Goal: Task Accomplishment & Management: Use online tool/utility

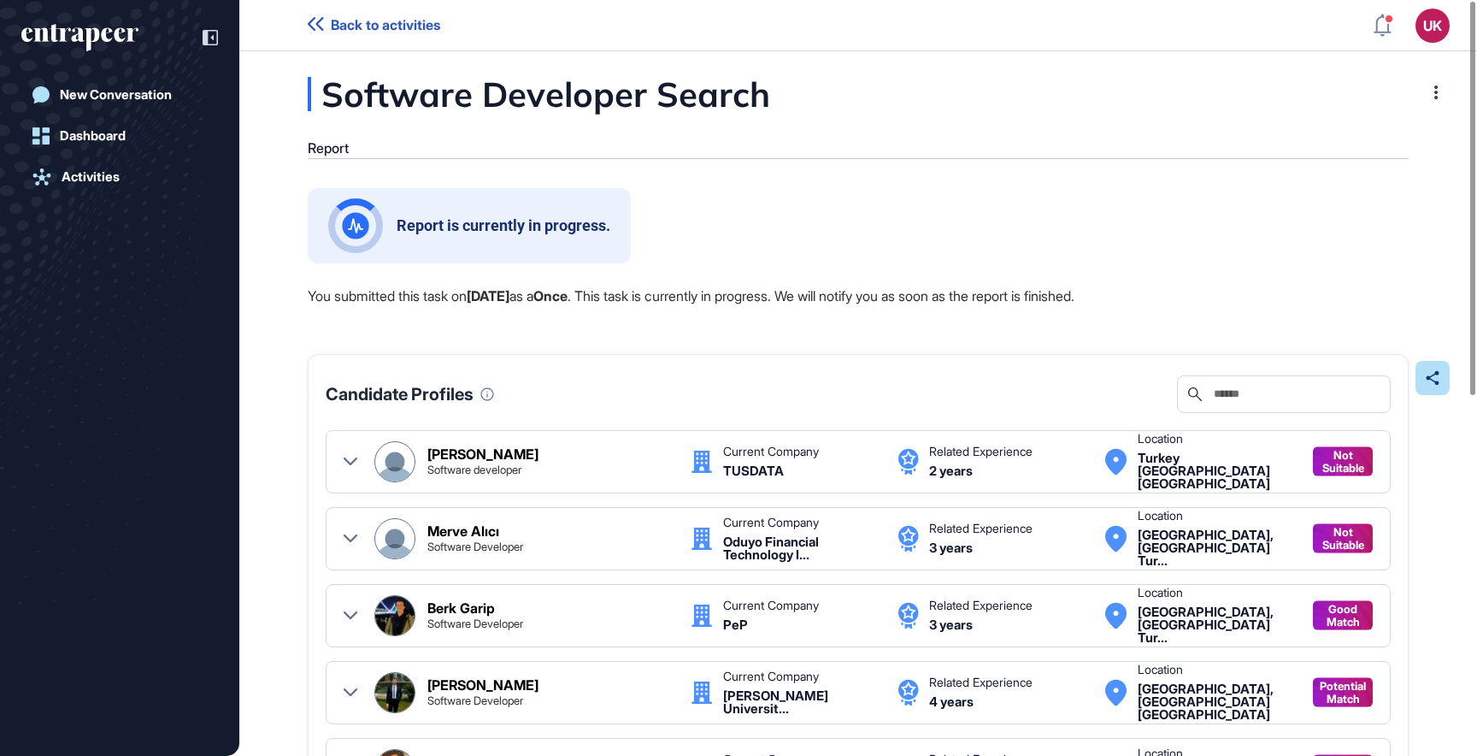
scroll to position [1, 1]
click at [108, 175] on div "Activities" at bounding box center [91, 176] width 58 height 15
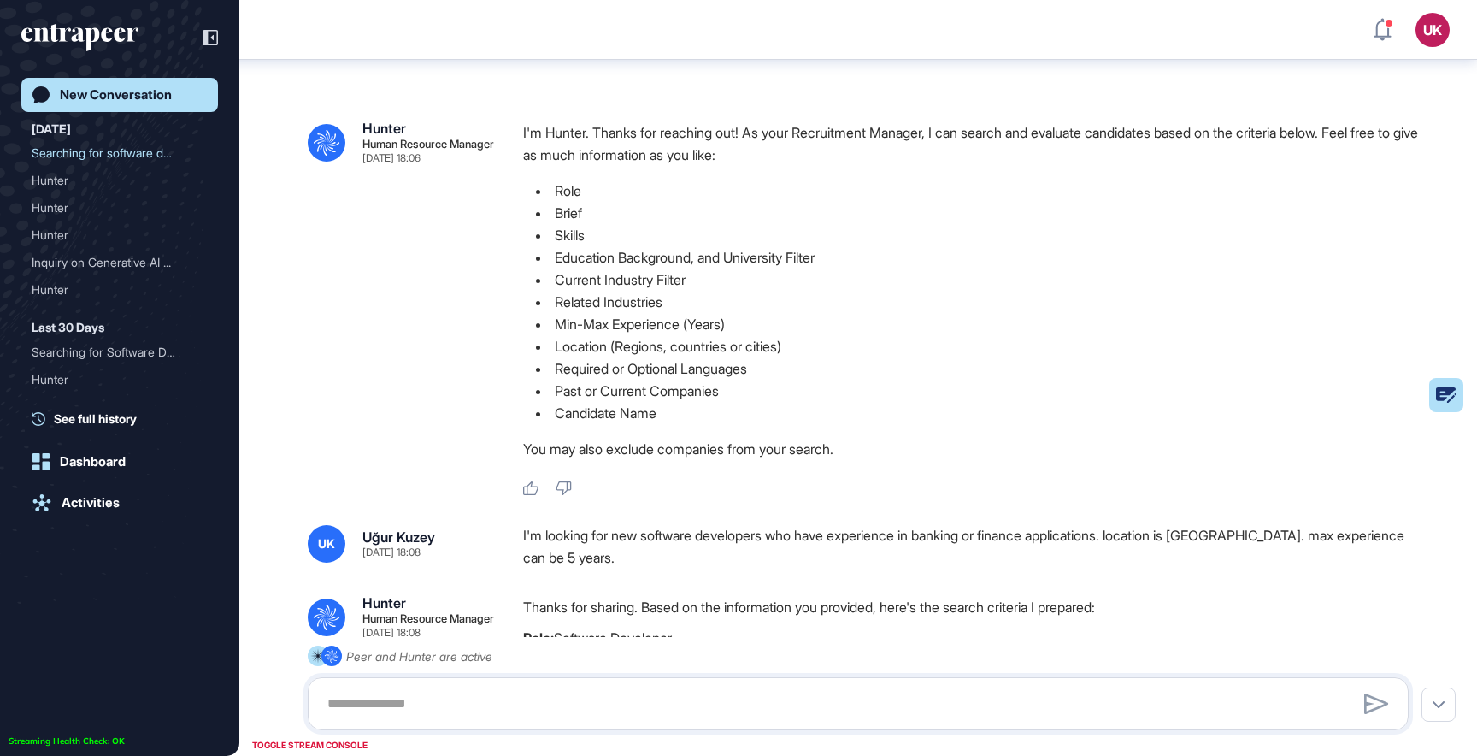
scroll to position [1529, 0]
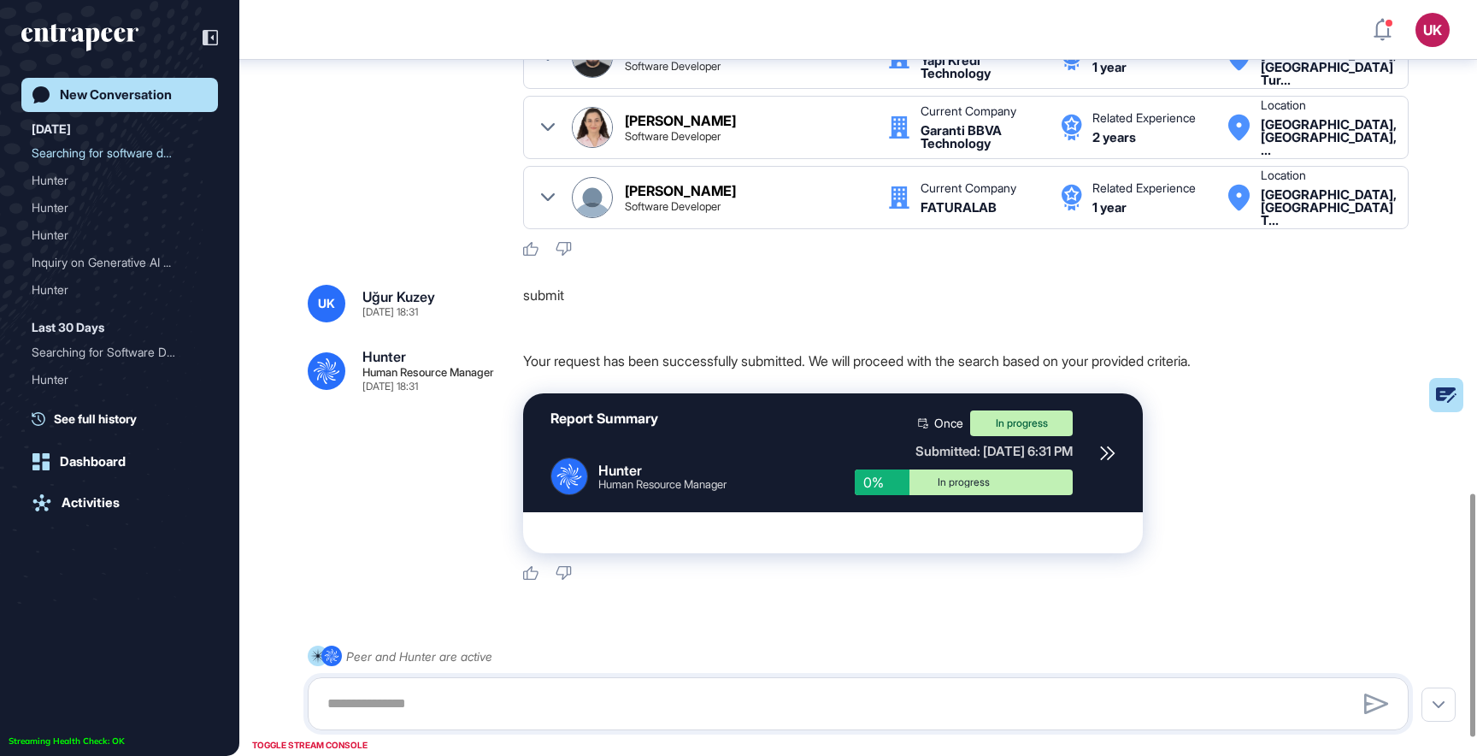
click at [95, 33] on icon "entrapeer-logo" at bounding box center [92, 39] width 15 height 24
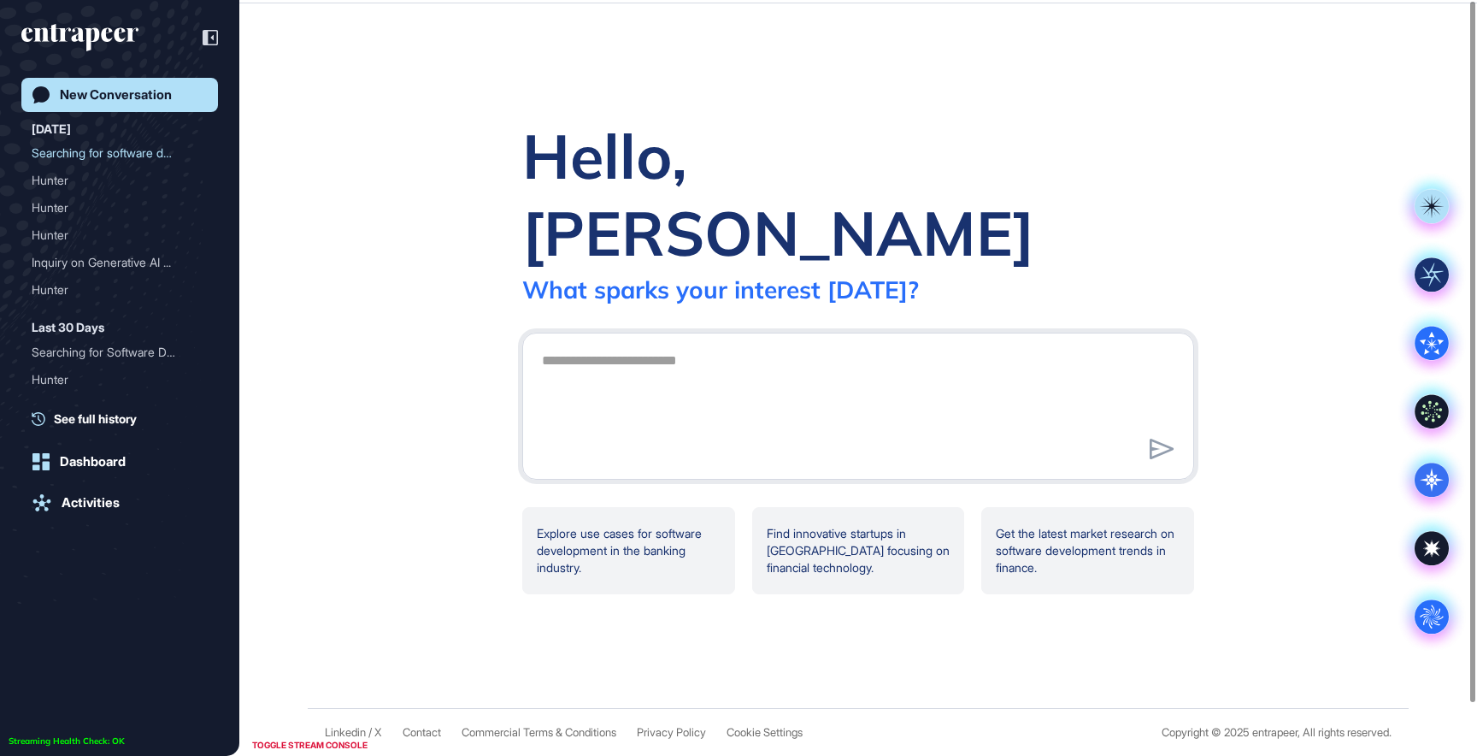
scroll to position [0, 0]
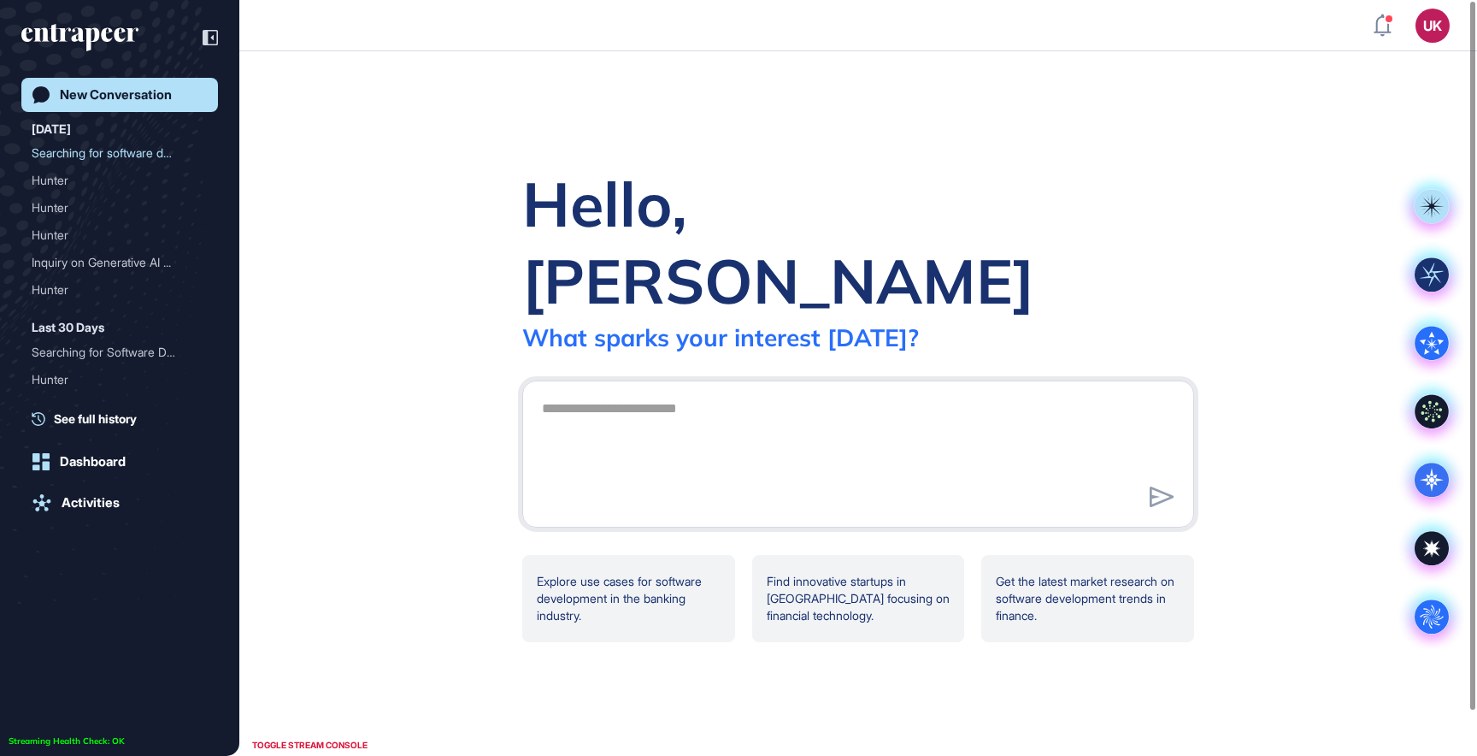
click at [129, 92] on div "New Conversation" at bounding box center [116, 94] width 112 height 15
click at [1434, 621] on circle at bounding box center [1432, 616] width 34 height 34
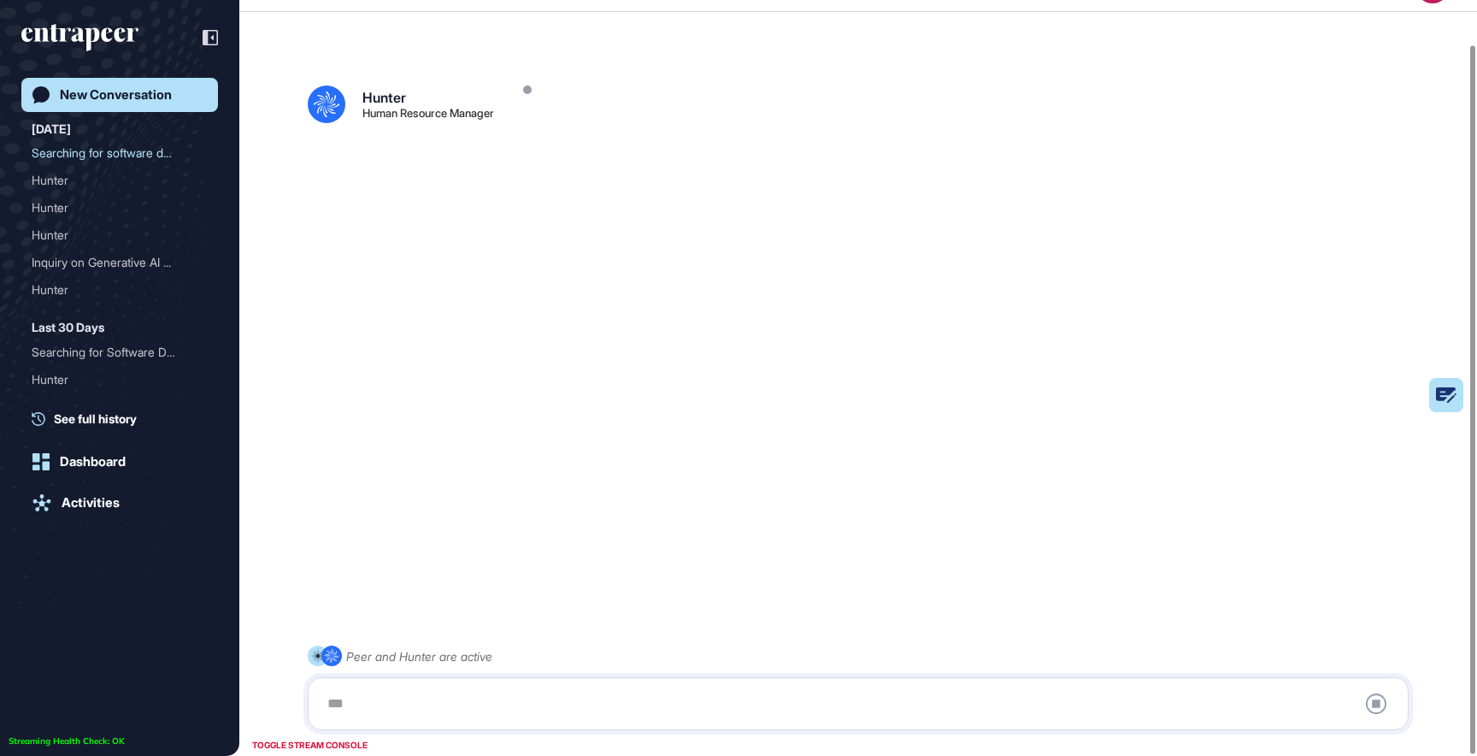
scroll to position [48, 0]
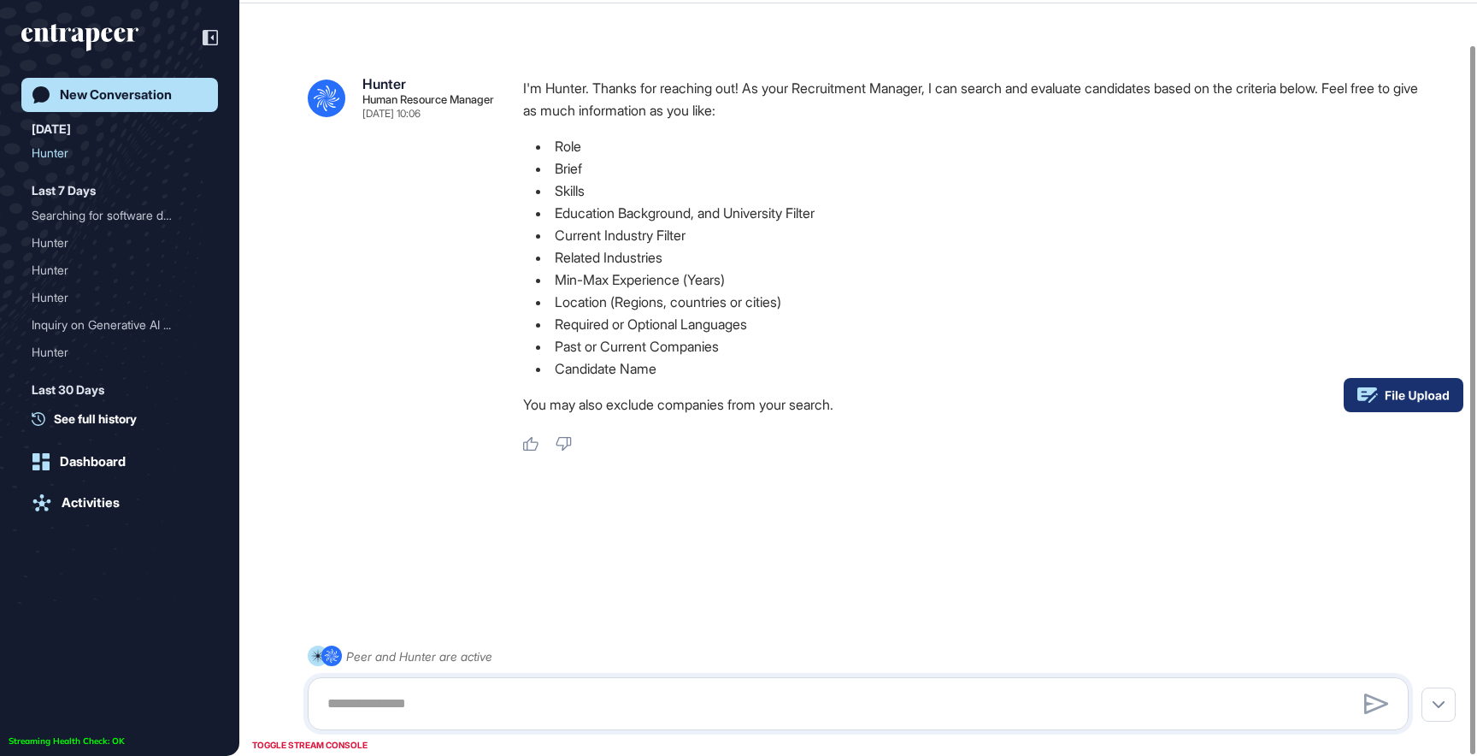
click at [1441, 397] on rect at bounding box center [1404, 395] width 120 height 34
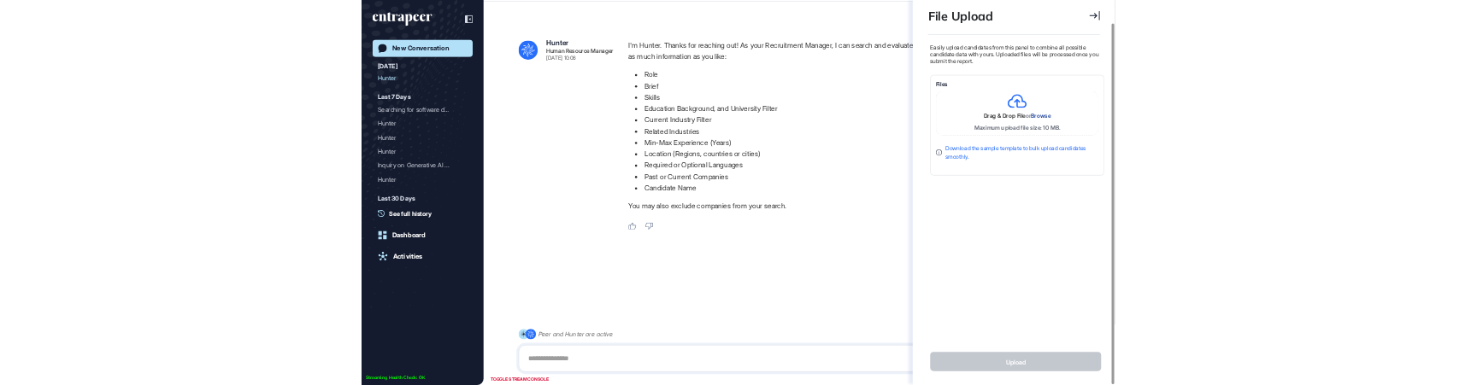
scroll to position [8, 1]
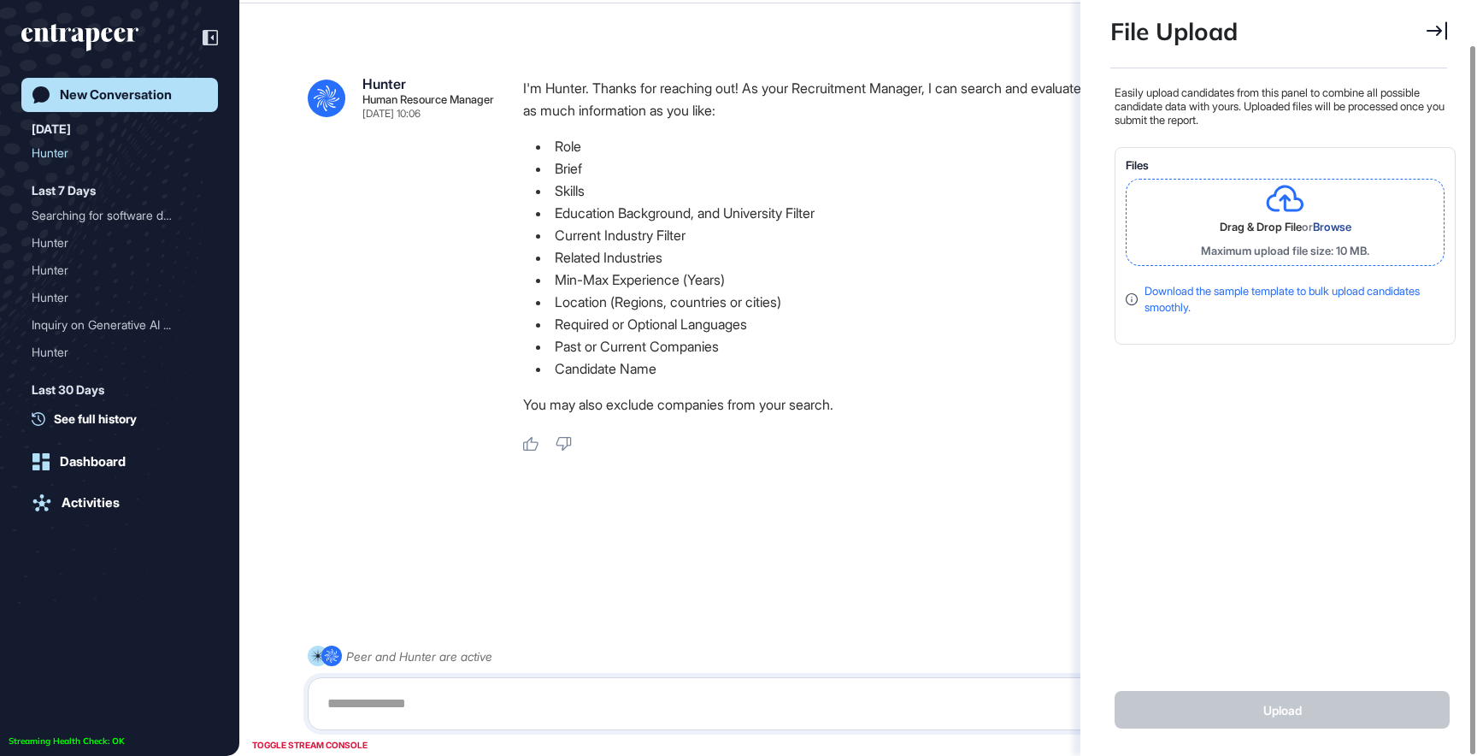
click at [1320, 231] on span "Browse" at bounding box center [1332, 227] width 38 height 14
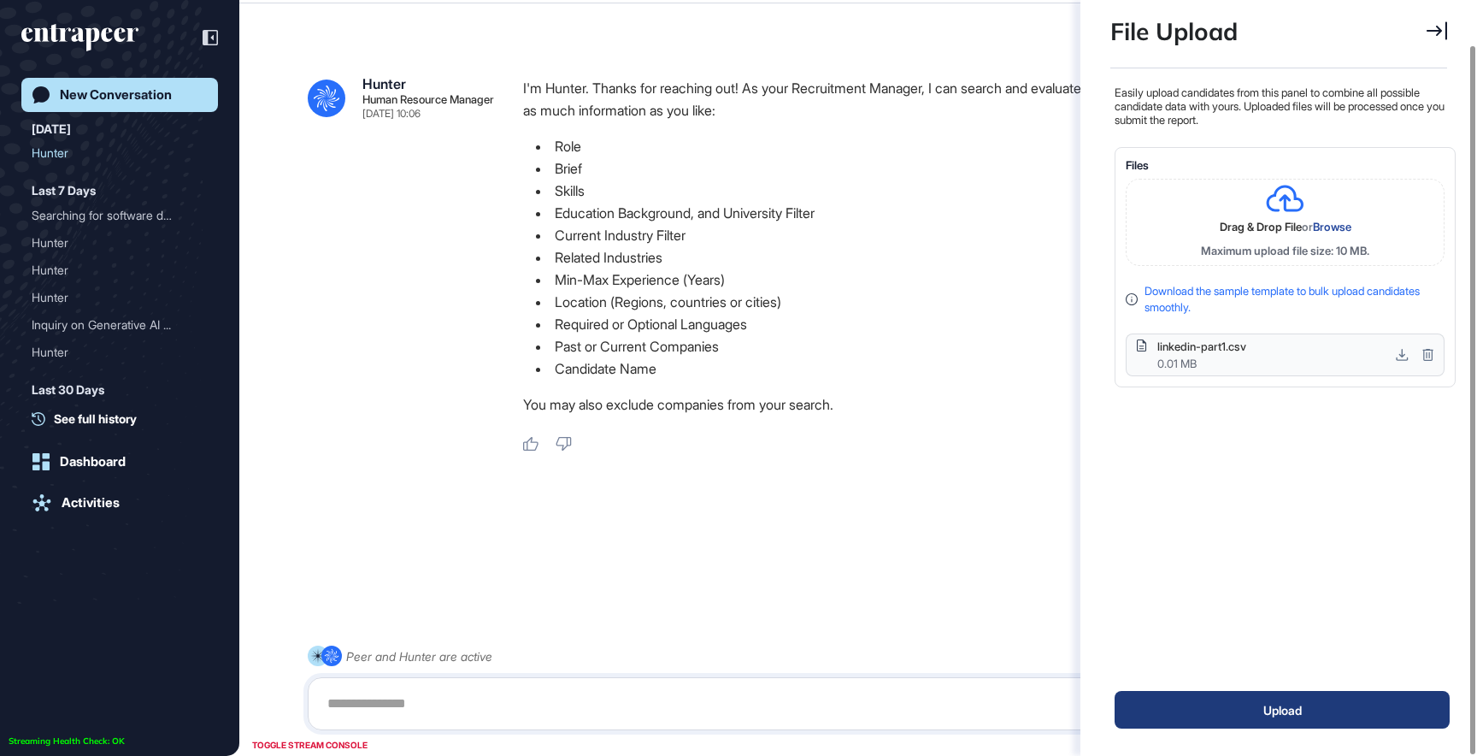
click at [1277, 709] on button "Upload" at bounding box center [1282, 710] width 335 height 38
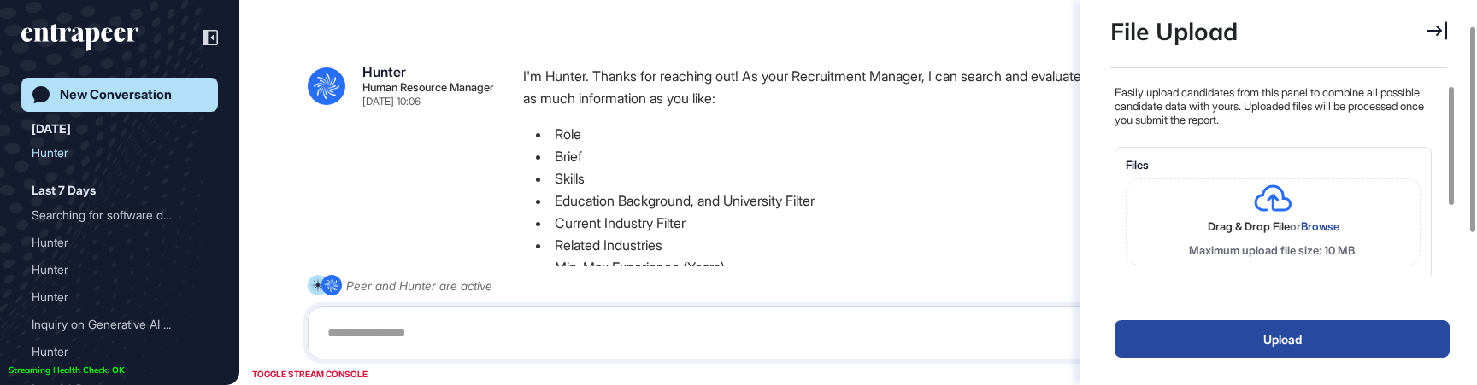
scroll to position [191, 341]
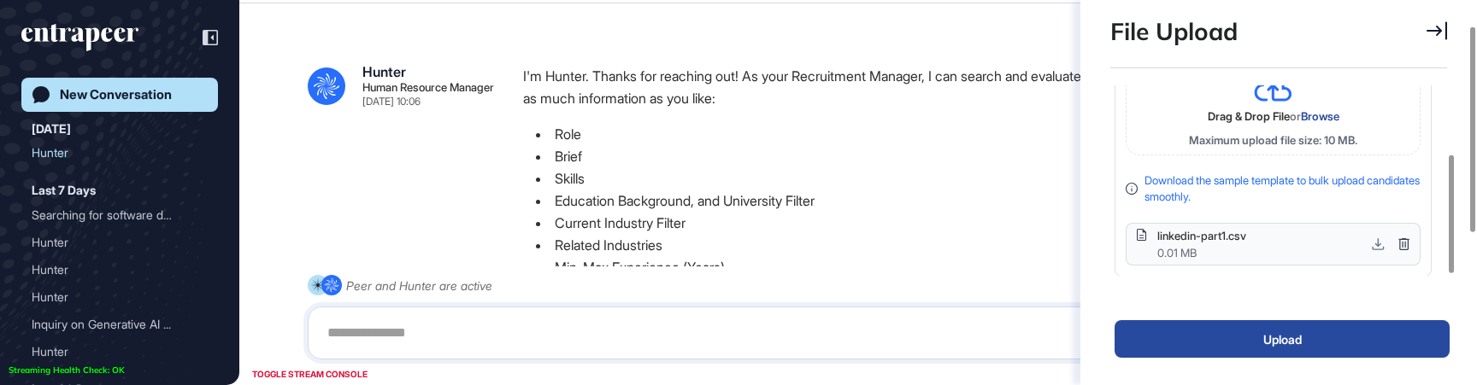
click at [1404, 238] on icon at bounding box center [1404, 244] width 10 height 12
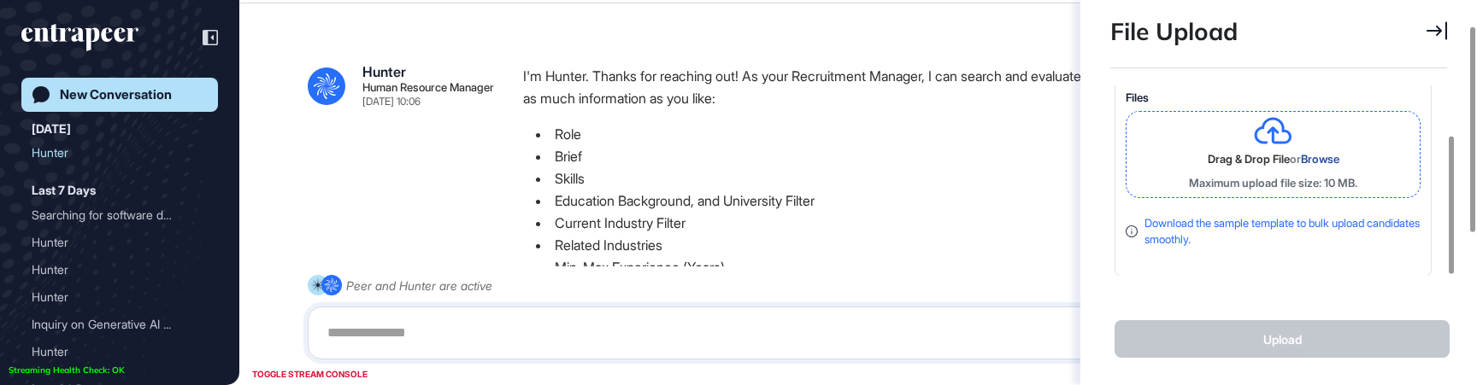
click at [1321, 161] on span "Browse" at bounding box center [1320, 159] width 38 height 14
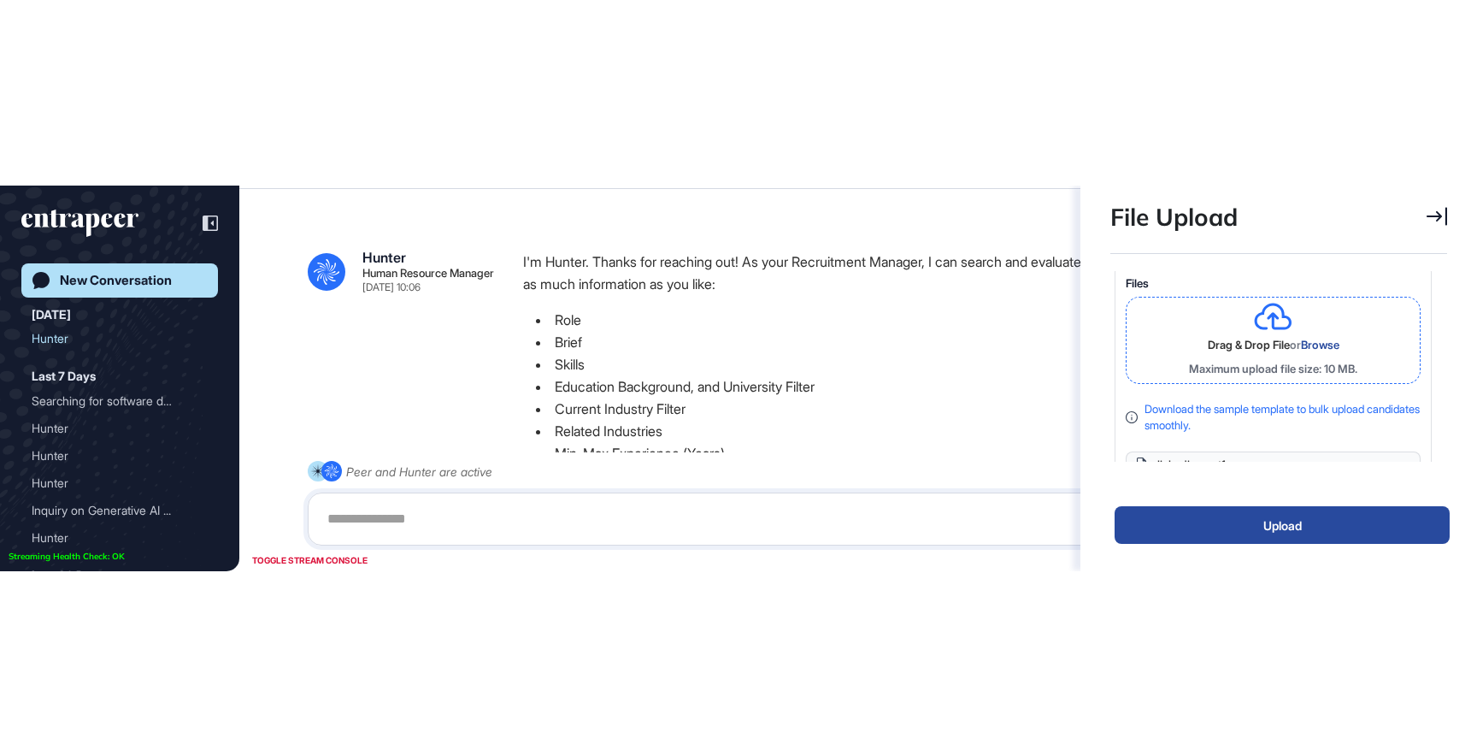
scroll to position [110, 0]
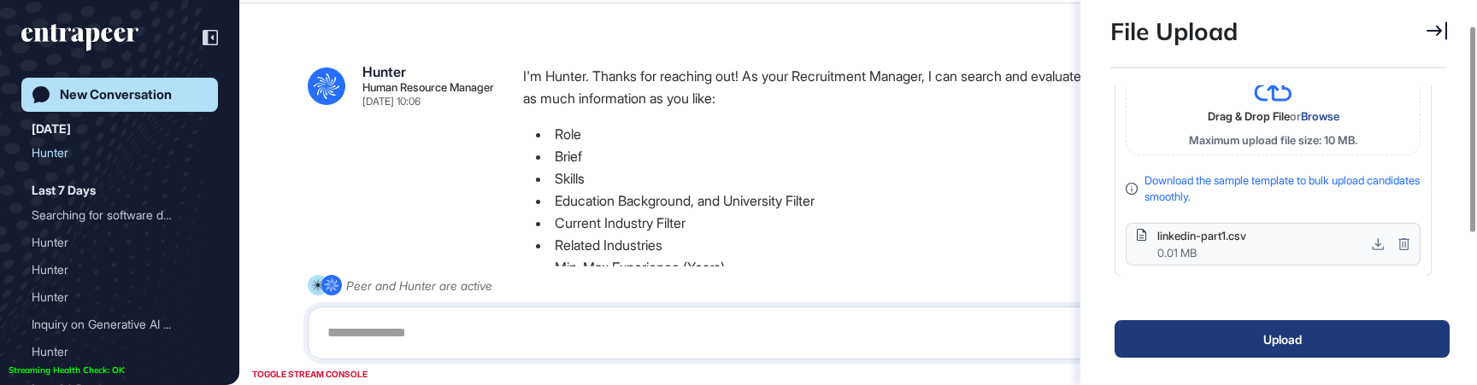
click at [1280, 347] on button "Upload" at bounding box center [1282, 340] width 335 height 38
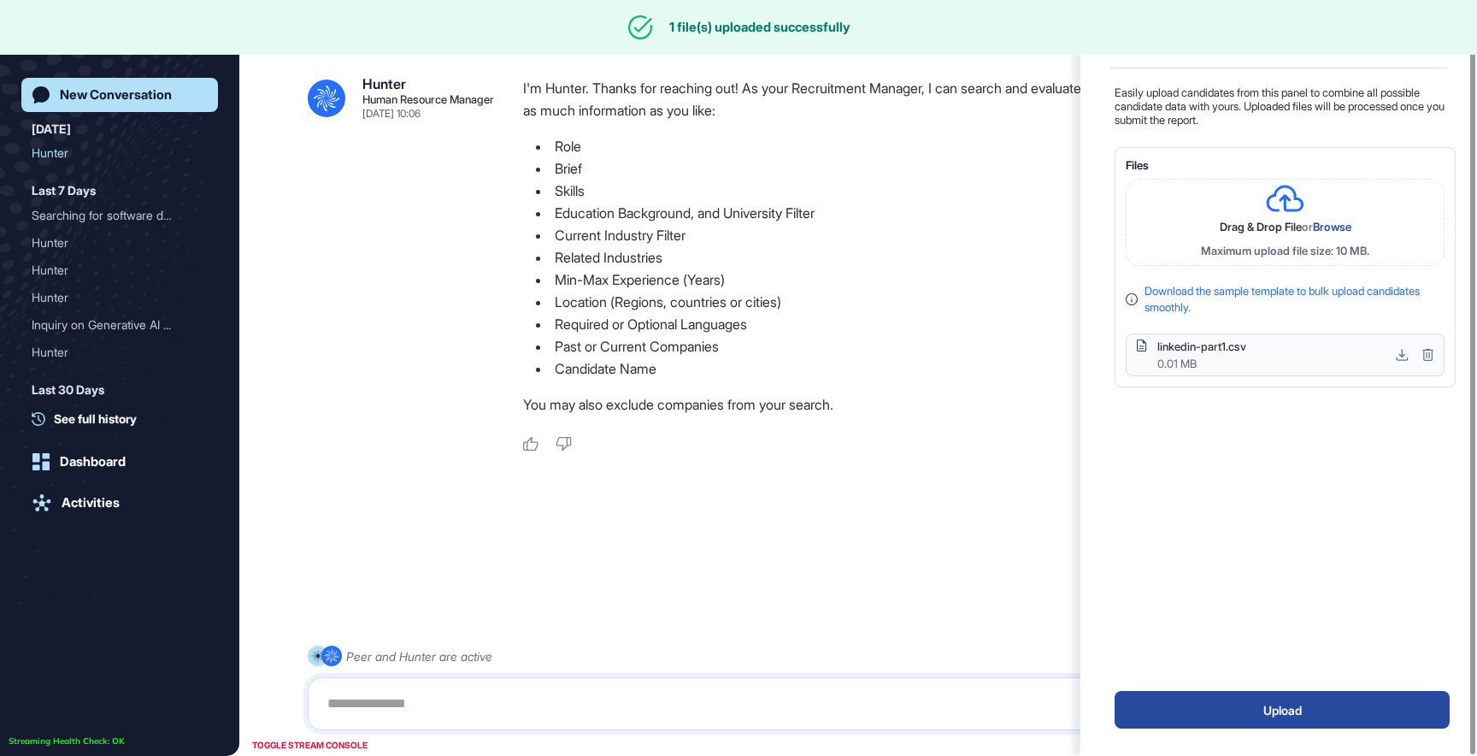
scroll to position [561, 341]
